Goal: Task Accomplishment & Management: Complete application form

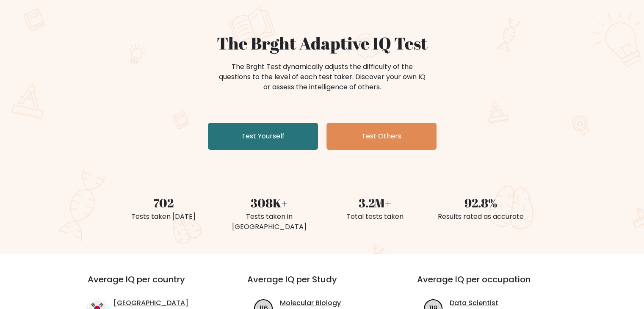
scroll to position [88, 0]
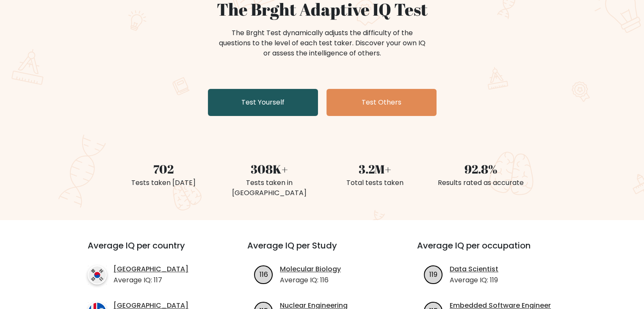
click at [244, 104] on link "Test Yourself" at bounding box center [263, 102] width 110 height 27
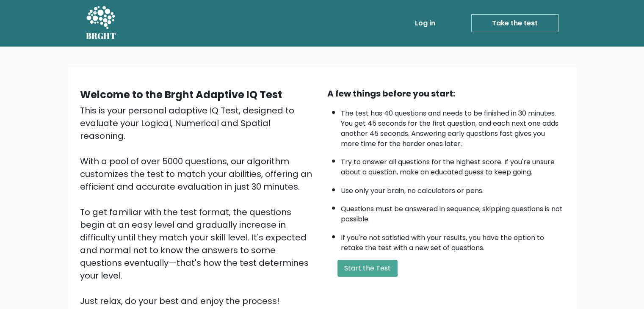
scroll to position [79, 0]
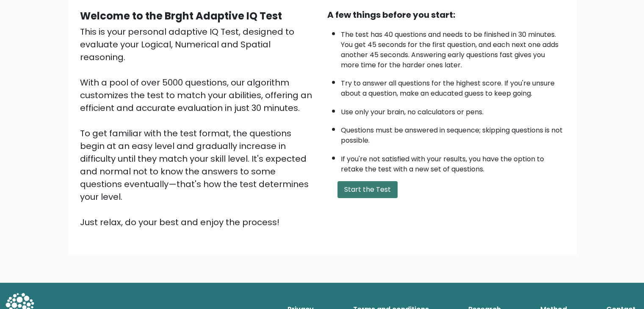
click at [374, 182] on button "Start the Test" at bounding box center [367, 189] width 60 height 17
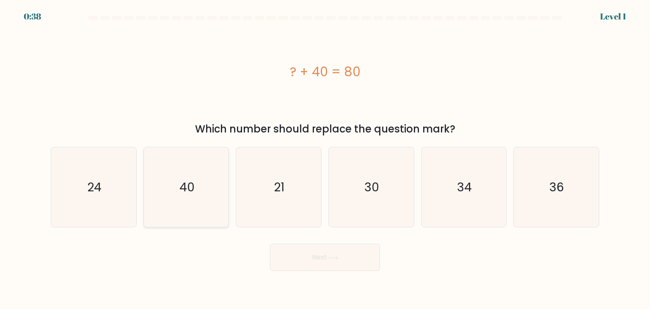
click at [201, 190] on icon "40" at bounding box center [186, 187] width 80 height 80
click at [325, 159] on input "b. 40" at bounding box center [325, 156] width 0 height 4
radio input "true"
click at [312, 260] on button "Next" at bounding box center [325, 257] width 110 height 27
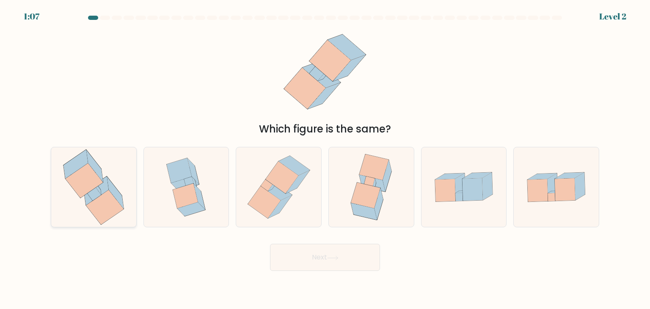
click at [96, 199] on icon at bounding box center [105, 207] width 38 height 35
click at [325, 159] on input "a." at bounding box center [325, 156] width 0 height 4
radio input "true"
click at [383, 200] on icon at bounding box center [379, 203] width 9 height 31
click at [325, 159] on input "d." at bounding box center [325, 156] width 0 height 4
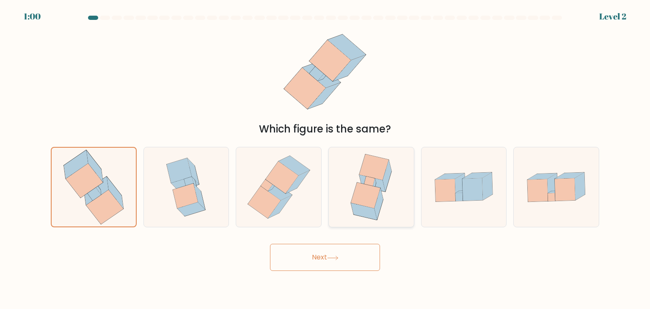
radio input "true"
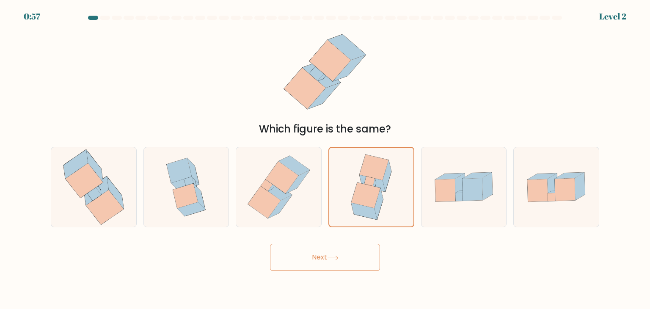
click at [311, 249] on button "Next" at bounding box center [325, 257] width 110 height 27
click at [310, 259] on button "Next" at bounding box center [325, 257] width 110 height 27
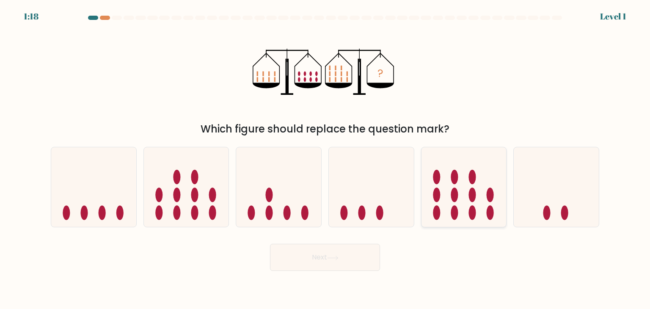
click at [482, 214] on icon at bounding box center [464, 187] width 85 height 70
click at [325, 159] on input "e." at bounding box center [325, 156] width 0 height 4
radio input "true"
click at [370, 258] on button "Next" at bounding box center [325, 257] width 110 height 27
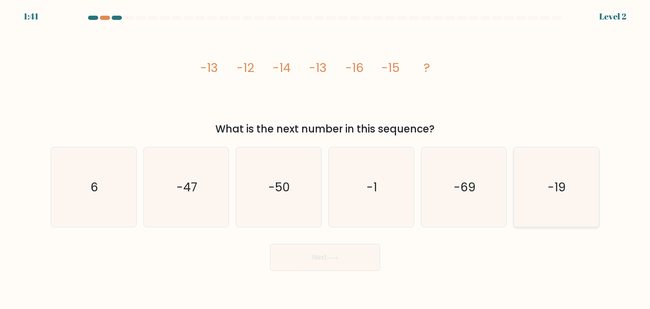
click at [552, 210] on icon "-19" at bounding box center [556, 187] width 80 height 80
click at [325, 159] on input "f. -19" at bounding box center [325, 156] width 0 height 4
radio input "true"
click at [316, 261] on button "Next" at bounding box center [325, 257] width 110 height 27
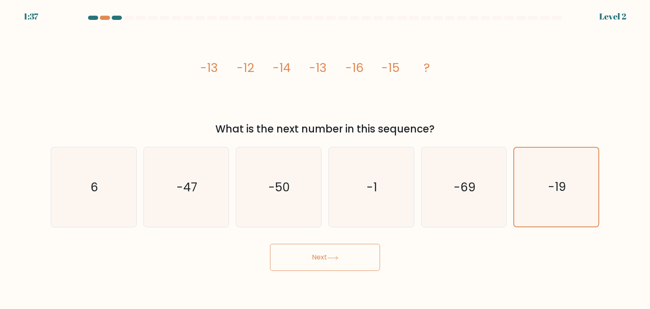
click at [316, 261] on button "Next" at bounding box center [325, 257] width 110 height 27
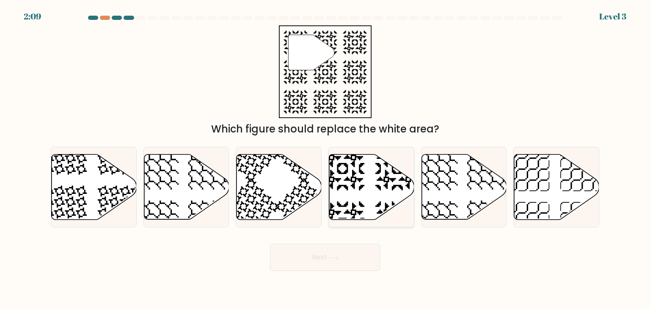
click at [339, 182] on icon at bounding box center [371, 186] width 85 height 65
click at [325, 159] on input "d." at bounding box center [325, 156] width 0 height 4
radio input "true"
click at [317, 251] on button "Next" at bounding box center [325, 257] width 110 height 27
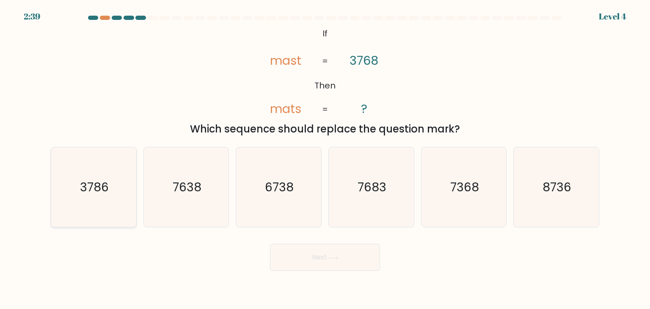
click at [108, 196] on icon "3786" at bounding box center [94, 187] width 80 height 80
click at [325, 159] on input "a. 3786" at bounding box center [325, 156] width 0 height 4
radio input "true"
click at [333, 258] on icon at bounding box center [333, 258] width 10 height 4
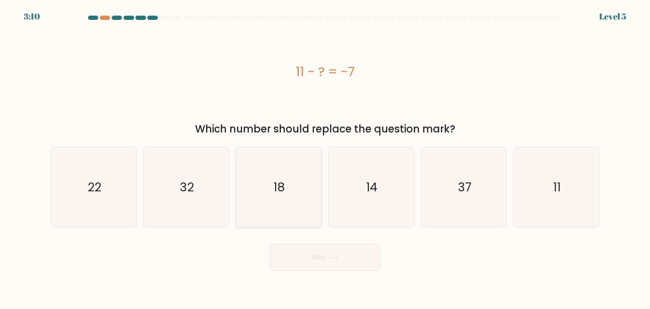
click at [272, 178] on icon "18" at bounding box center [279, 187] width 80 height 80
click at [325, 159] on input "c. 18" at bounding box center [325, 156] width 0 height 4
radio input "true"
click at [319, 257] on button "Next" at bounding box center [325, 257] width 110 height 27
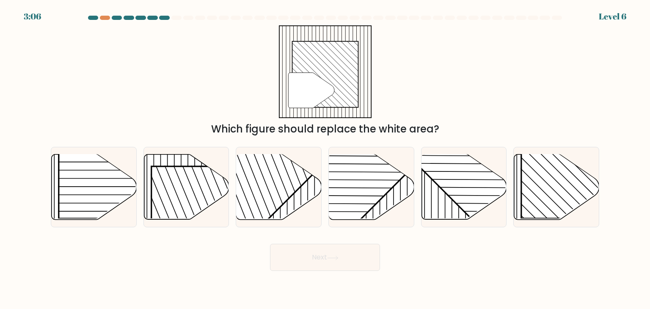
click at [319, 257] on button "Next" at bounding box center [325, 257] width 110 height 27
click at [454, 90] on div "" Which figure should replace the white area?" at bounding box center [325, 80] width 559 height 111
click at [534, 204] on line at bounding box center [530, 201] width 145 height 145
click at [325, 159] on input "f." at bounding box center [325, 156] width 0 height 4
radio input "true"
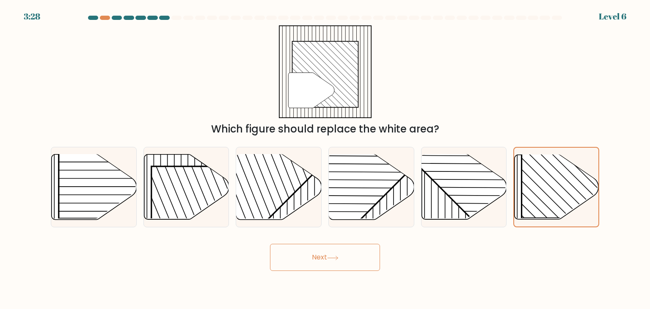
click at [329, 265] on button "Next" at bounding box center [325, 257] width 110 height 27
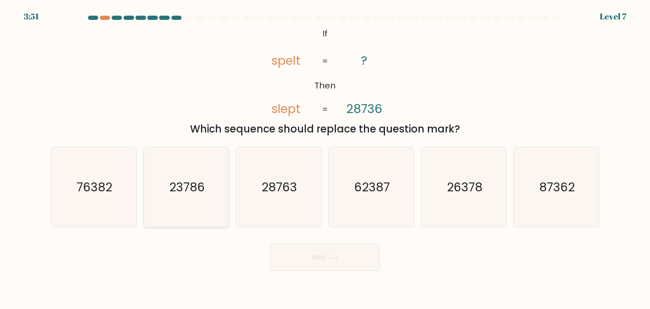
click at [181, 183] on text "23786" at bounding box center [187, 187] width 36 height 17
click at [325, 159] on input "b. 23786" at bounding box center [325, 156] width 0 height 4
radio input "true"
drag, startPoint x: 319, startPoint y: 279, endPoint x: 317, endPoint y: 259, distance: 19.1
click at [317, 259] on body "3:50 Level 7 If" at bounding box center [325, 154] width 650 height 309
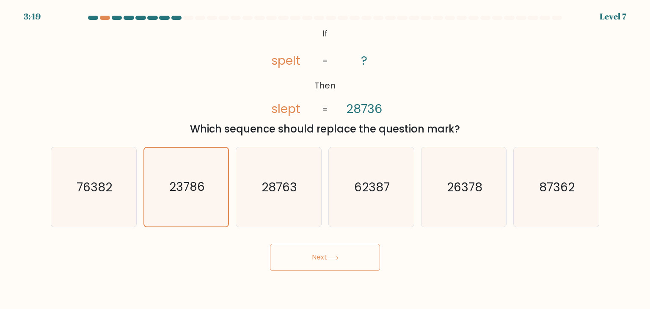
click at [317, 259] on button "Next" at bounding box center [325, 257] width 110 height 27
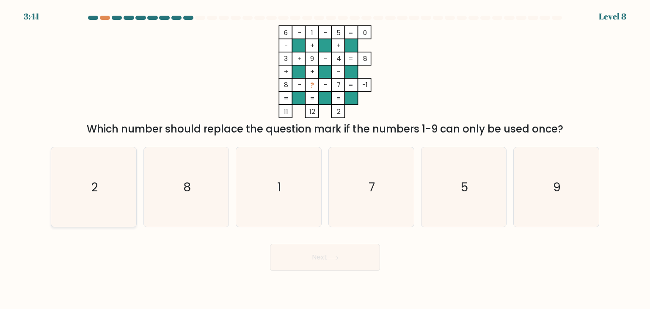
click at [106, 182] on icon "2" at bounding box center [94, 187] width 80 height 80
click at [325, 159] on input "a. 2" at bounding box center [325, 156] width 0 height 4
radio input "true"
click at [320, 261] on button "Next" at bounding box center [325, 257] width 110 height 27
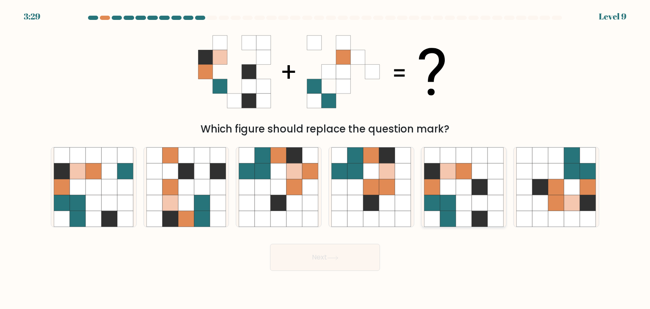
click at [486, 190] on icon at bounding box center [480, 187] width 16 height 16
click at [325, 159] on input "e." at bounding box center [325, 156] width 0 height 4
radio input "true"
click at [345, 254] on button "Next" at bounding box center [325, 257] width 110 height 27
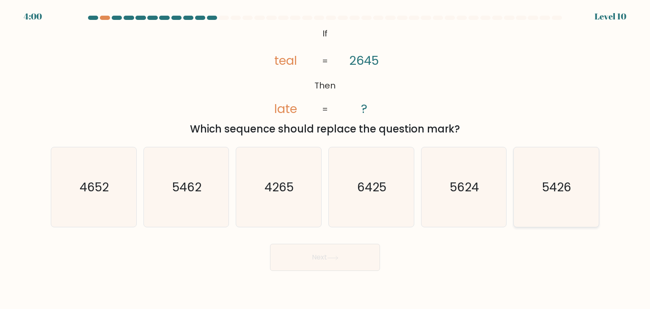
click at [532, 194] on icon "5426" at bounding box center [556, 187] width 80 height 80
click at [325, 159] on input "f. 5426" at bounding box center [325, 156] width 0 height 4
radio input "true"
click at [339, 256] on icon at bounding box center [332, 258] width 11 height 5
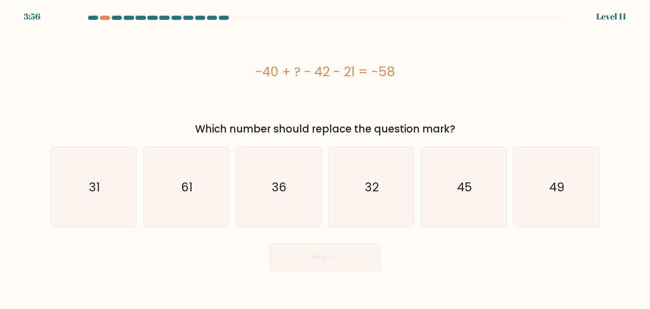
click at [339, 256] on icon at bounding box center [332, 258] width 11 height 5
click at [456, 195] on icon "45" at bounding box center [464, 187] width 80 height 80
click at [325, 159] on input "e. 45" at bounding box center [325, 156] width 0 height 4
radio input "true"
click at [327, 259] on button "Next" at bounding box center [325, 257] width 110 height 27
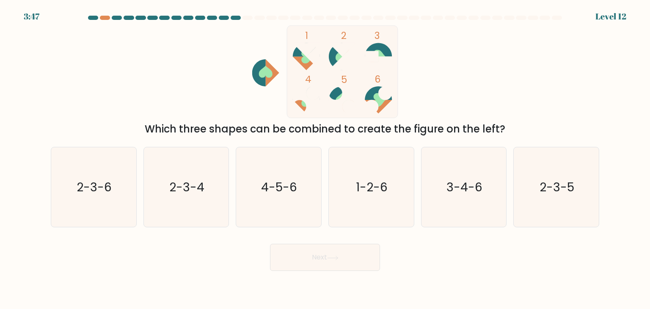
click at [327, 259] on button "Next" at bounding box center [325, 257] width 110 height 27
click at [361, 204] on icon "1-2-6" at bounding box center [371, 187] width 80 height 80
click at [325, 159] on input "d. 1-2-6" at bounding box center [325, 156] width 0 height 4
radio input "true"
click at [341, 248] on button "Next" at bounding box center [325, 257] width 110 height 27
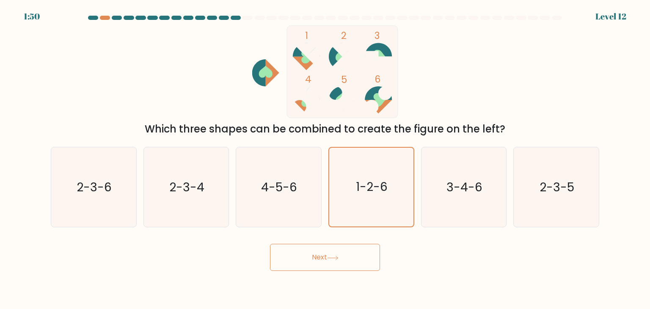
click at [339, 256] on icon at bounding box center [332, 258] width 11 height 5
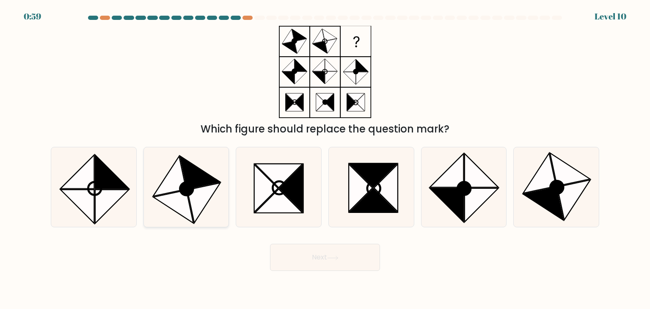
click at [193, 192] on icon at bounding box center [186, 188] width 13 height 13
click at [325, 159] on input "b." at bounding box center [325, 156] width 0 height 4
radio input "true"
click at [332, 259] on icon at bounding box center [332, 258] width 11 height 5
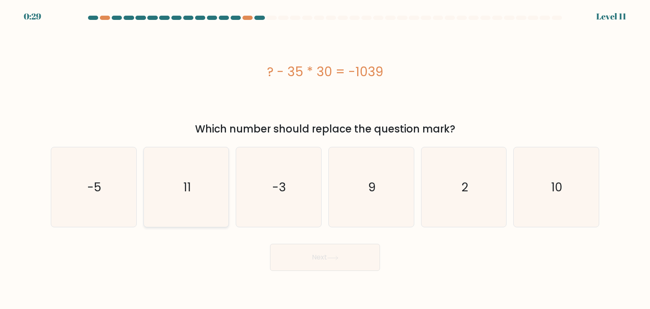
click at [215, 166] on icon "11" at bounding box center [186, 187] width 80 height 80
click at [325, 159] on input "b. 11" at bounding box center [325, 156] width 0 height 4
radio input "true"
click at [346, 260] on button "Next" at bounding box center [325, 257] width 110 height 27
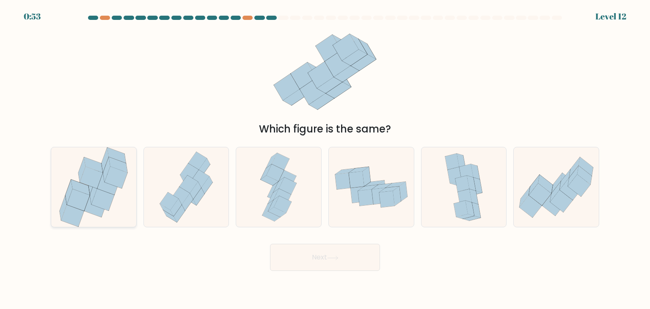
click at [96, 183] on icon at bounding box center [91, 178] width 23 height 22
click at [325, 159] on input "a." at bounding box center [325, 156] width 0 height 4
radio input "true"
click at [309, 251] on button "Next" at bounding box center [325, 257] width 110 height 27
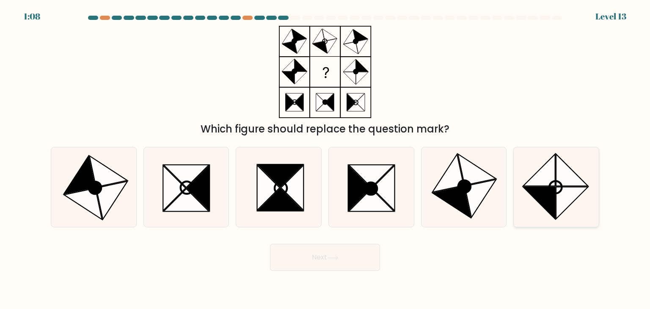
click at [533, 172] on icon at bounding box center [556, 187] width 80 height 80
click at [325, 159] on input "f." at bounding box center [325, 156] width 0 height 4
radio input "true"
click at [348, 263] on button "Next" at bounding box center [325, 257] width 110 height 27
